Goal: Navigation & Orientation: Understand site structure

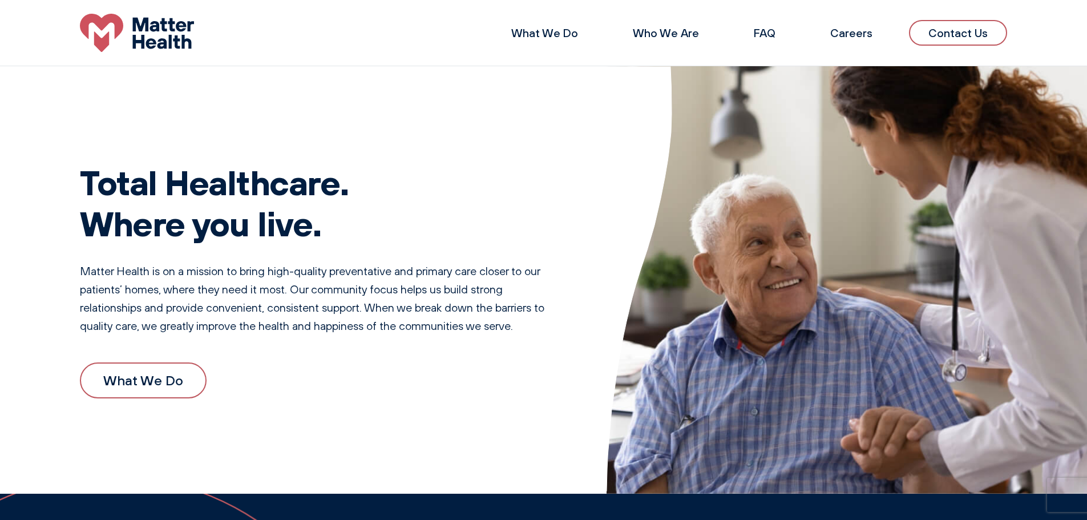
click at [546, 16] on div "What We Do Who We Are FAQ Careers Contact Us" at bounding box center [543, 33] width 1087 height 38
click at [543, 37] on link "What We Do" at bounding box center [544, 33] width 67 height 14
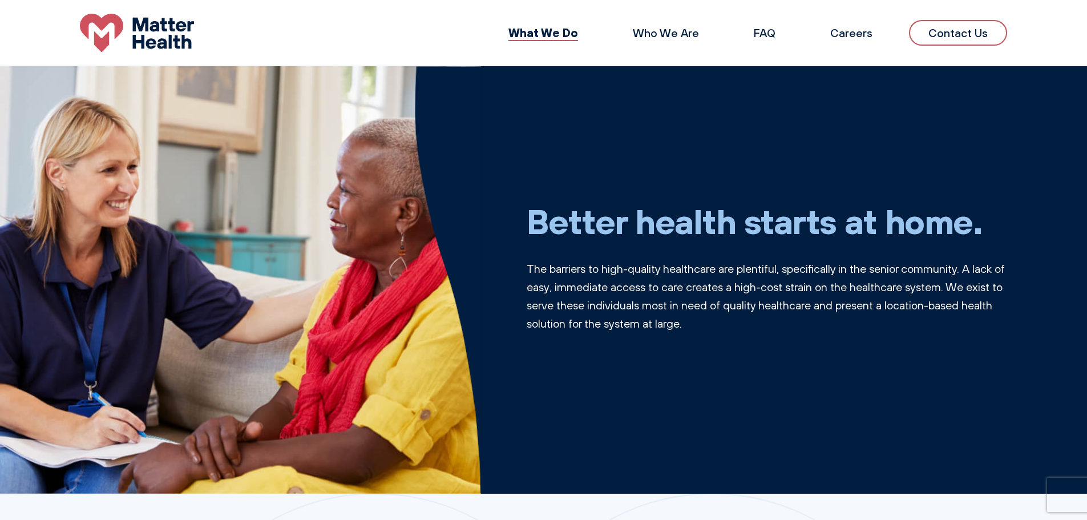
click at [660, 23] on li "Who We Are" at bounding box center [666, 32] width 103 height 27
click at [660, 31] on link "Who We Are" at bounding box center [666, 33] width 66 height 14
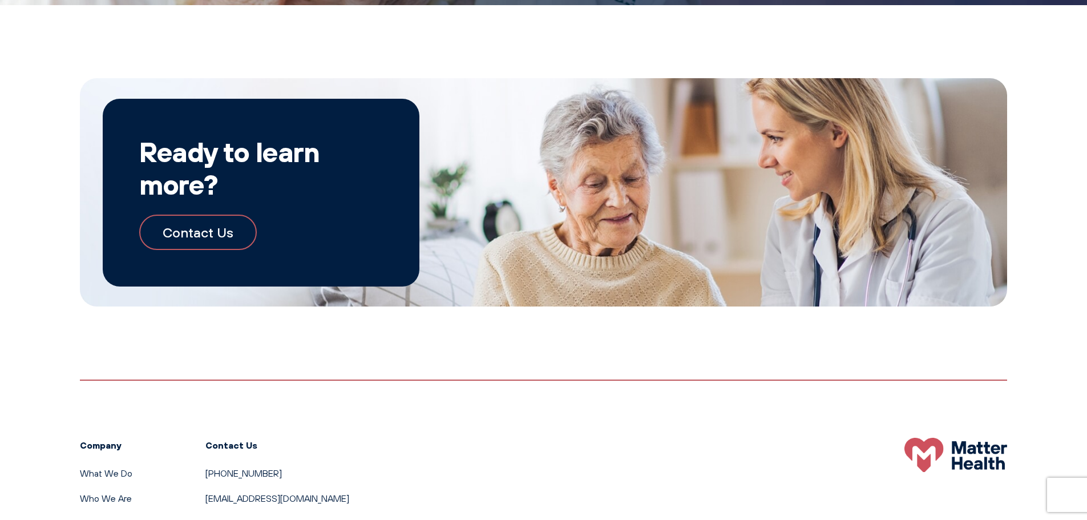
scroll to position [1335, 0]
